Goal: Task Accomplishment & Management: Use online tool/utility

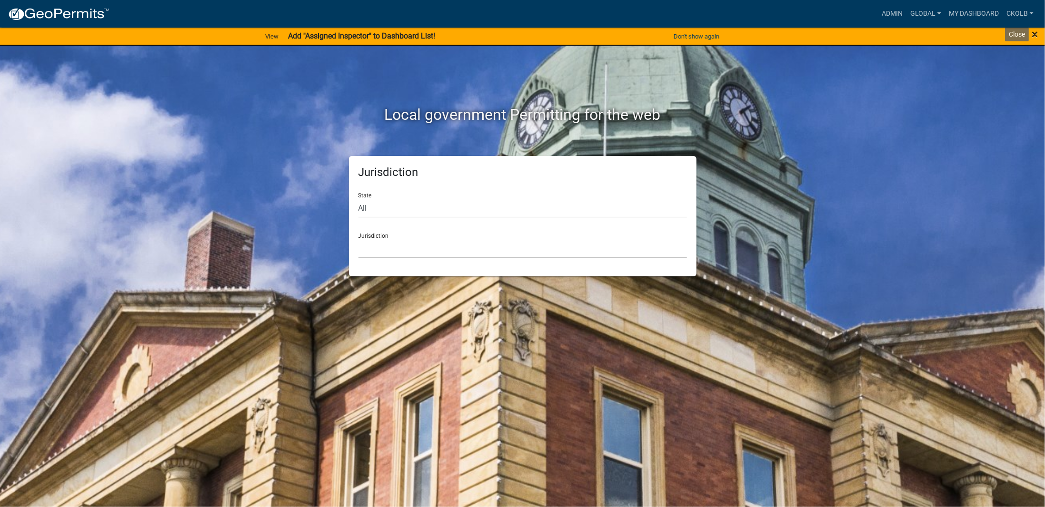
click at [1036, 36] on span "×" at bounding box center [1034, 34] width 6 height 13
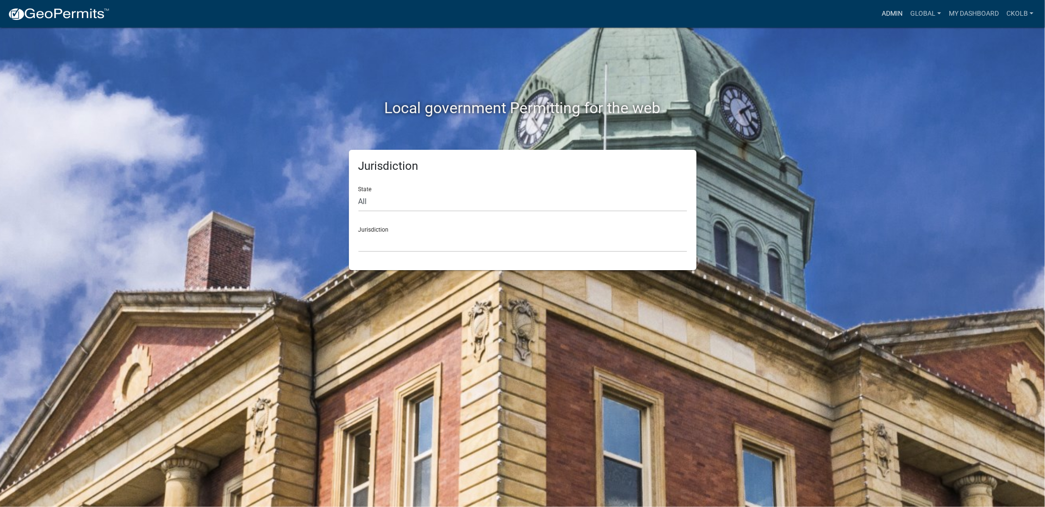
click at [884, 17] on link "Admin" at bounding box center [892, 14] width 29 height 18
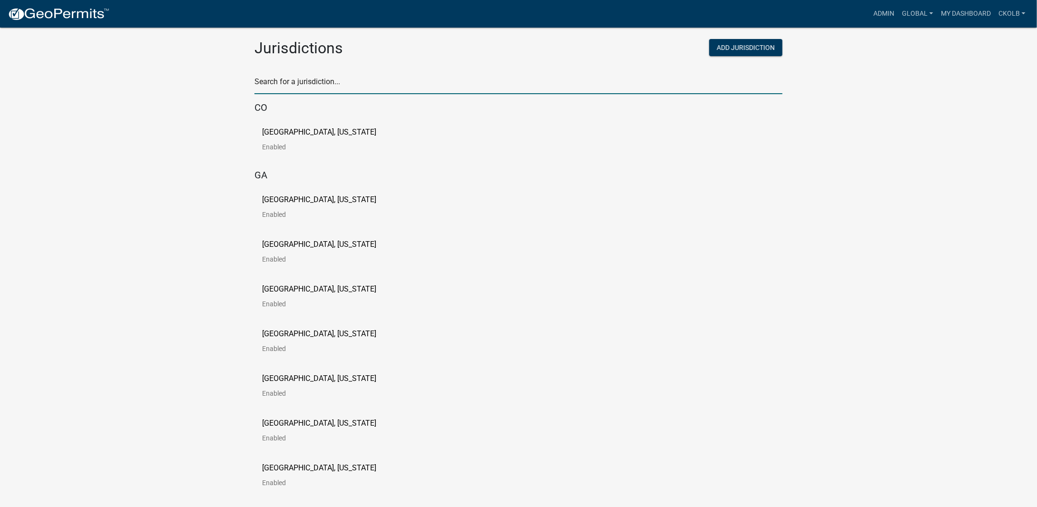
click at [306, 85] on input "text" at bounding box center [519, 85] width 528 height 20
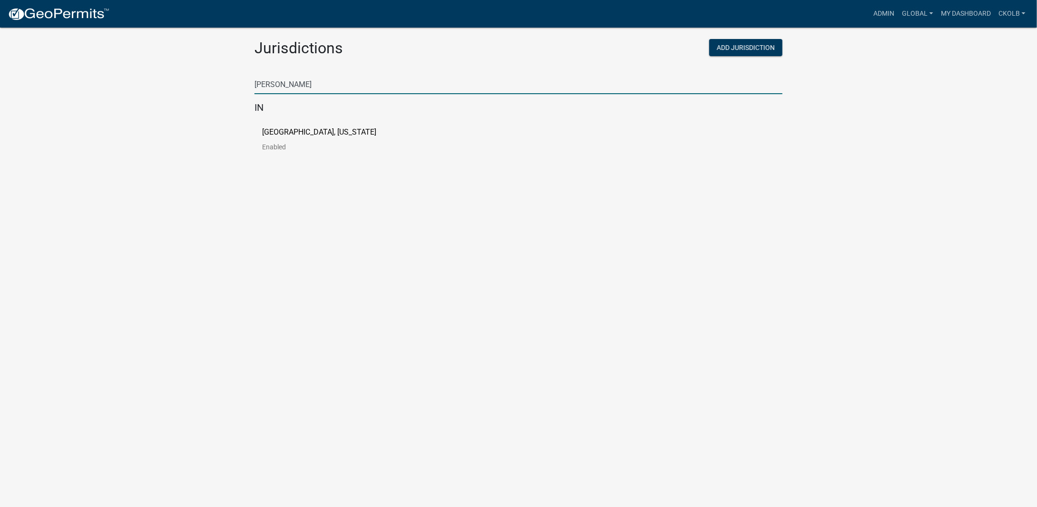
type input "[PERSON_NAME]"
click at [277, 133] on p "[GEOGRAPHIC_DATA], [US_STATE]" at bounding box center [319, 132] width 114 height 8
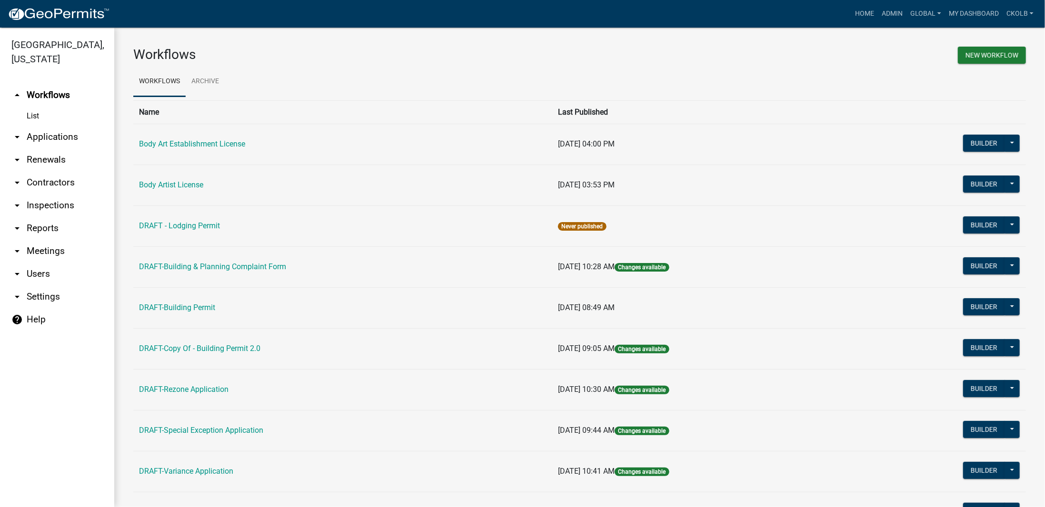
click at [265, 53] on h3 "Workflows" at bounding box center [352, 55] width 439 height 16
click at [553, 59] on h3 "Workflows" at bounding box center [352, 55] width 439 height 16
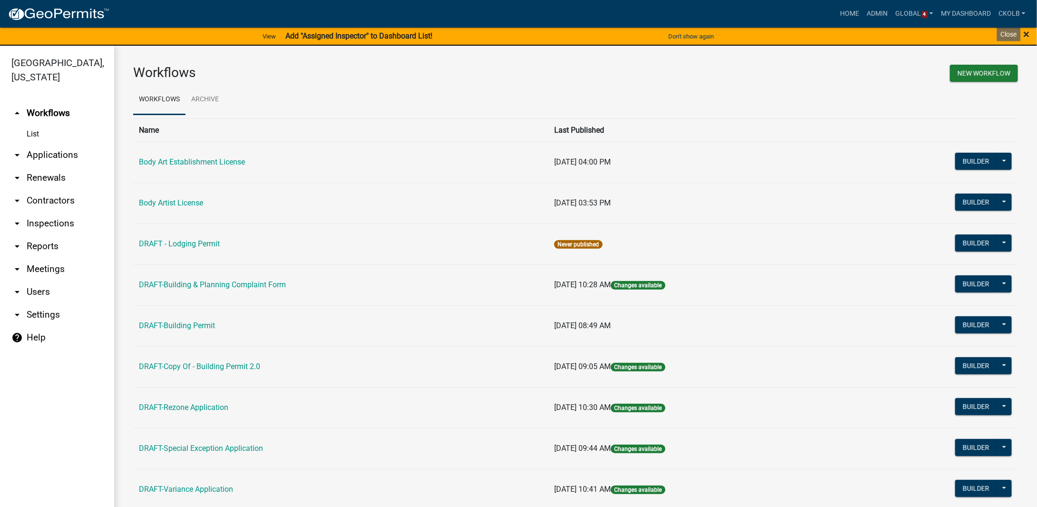
click at [1030, 37] on span "×" at bounding box center [1027, 34] width 6 height 13
click at [1030, 35] on div "× Close" at bounding box center [994, 37] width 87 height 20
click at [1029, 34] on span "×" at bounding box center [1027, 34] width 6 height 13
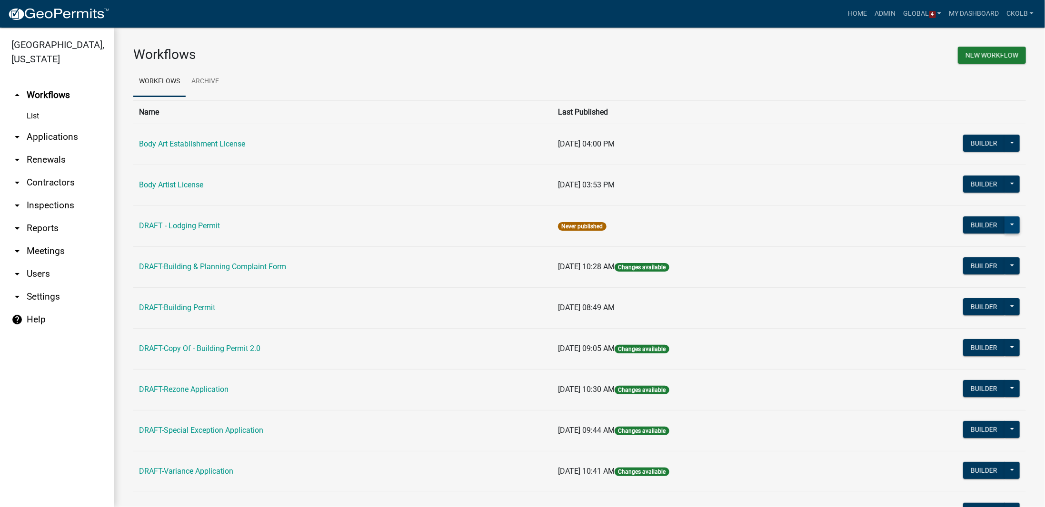
click at [1007, 225] on button at bounding box center [1011, 225] width 15 height 17
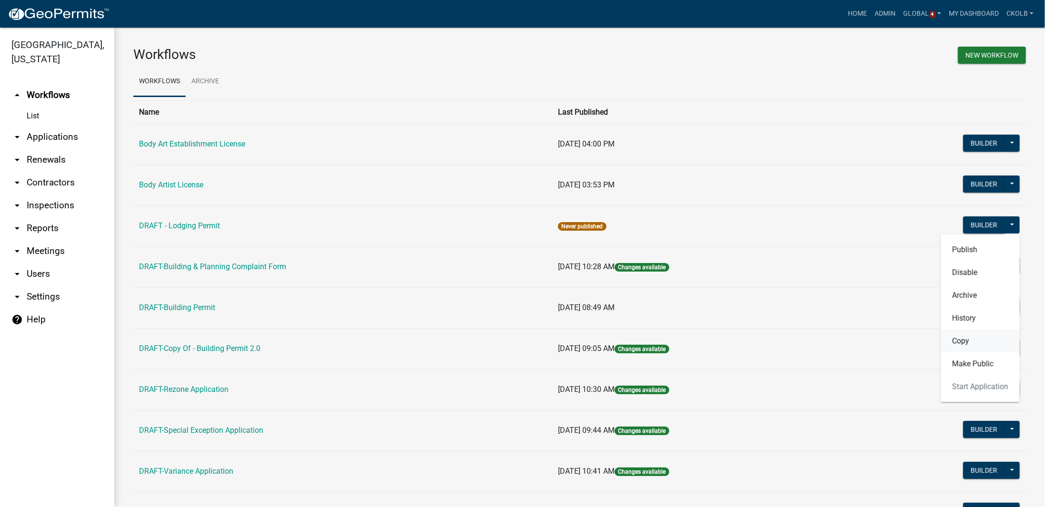
click at [966, 342] on button "Copy" at bounding box center [979, 341] width 79 height 23
select select "4517c980-e38c-4fae-bb06-d3e40412fb2a"
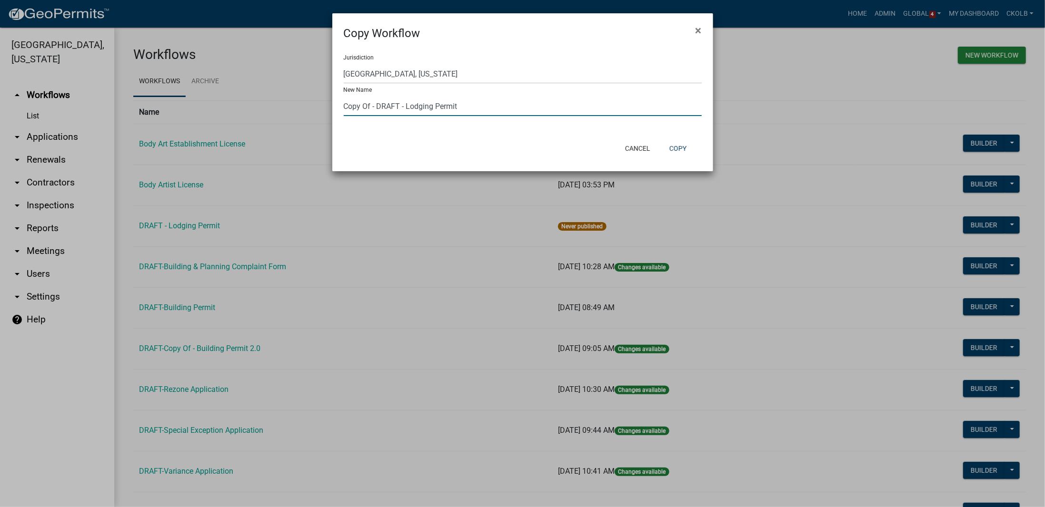
drag, startPoint x: 376, startPoint y: 108, endPoint x: 338, endPoint y: 111, distance: 38.2
click at [338, 111] on div "Jurisdiction Yankton County, South Dakota (Canceled) Wright County, Iowa Winnes…" at bounding box center [522, 89] width 381 height 94
click at [398, 108] on input "DRAFT - Lodging Permit" at bounding box center [523, 107] width 358 height 20
type input "DRAFT - Weights and Measures Permit"
click at [685, 150] on button "Copy" at bounding box center [677, 148] width 32 height 17
